Goal: Navigation & Orientation: Find specific page/section

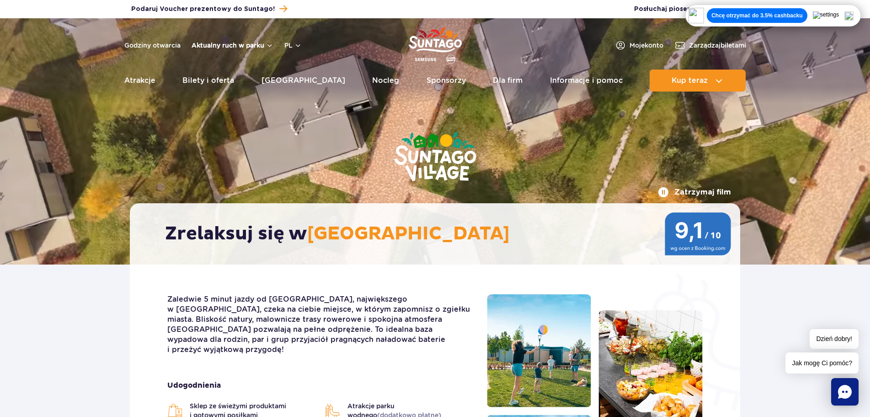
click at [270, 45] on button "Aktualny ruch w parku" at bounding box center [233, 45] width 82 height 7
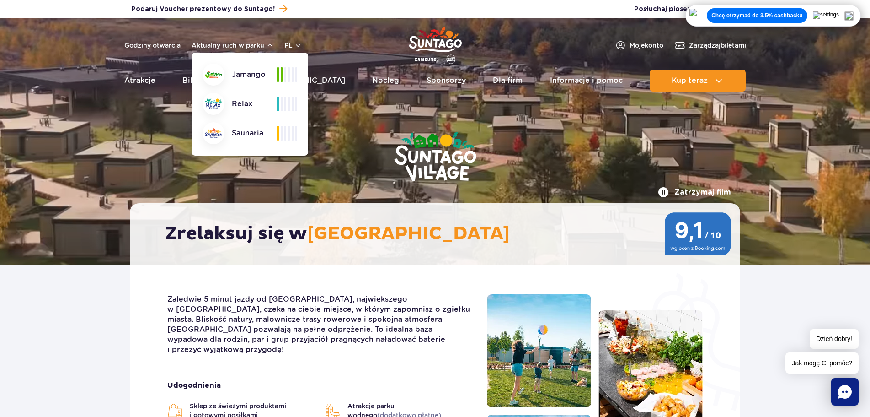
click at [337, 34] on header "Godziny otwarcia Aktualny ruch w parku Aktualny ruch w parku Jamango Relax Saun…" at bounding box center [435, 57] width 870 height 78
